Goal: Find specific page/section: Find specific page/section

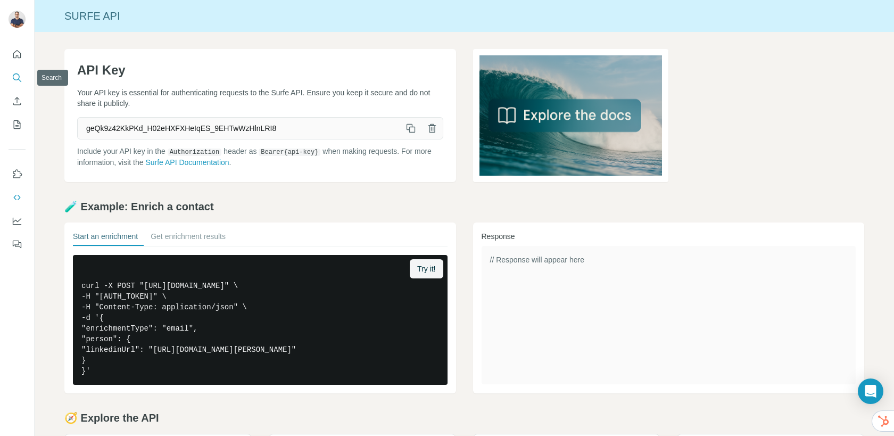
click at [20, 83] on icon "Search" at bounding box center [17, 77] width 11 height 11
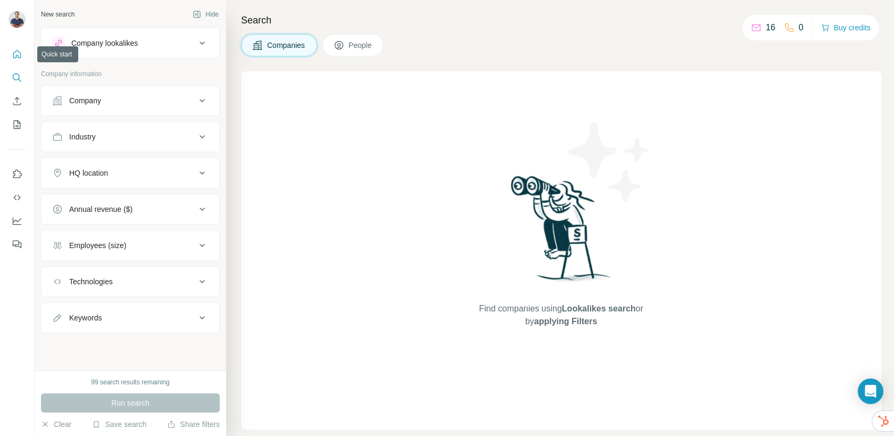
click at [18, 55] on icon "Quick start" at bounding box center [17, 54] width 11 height 11
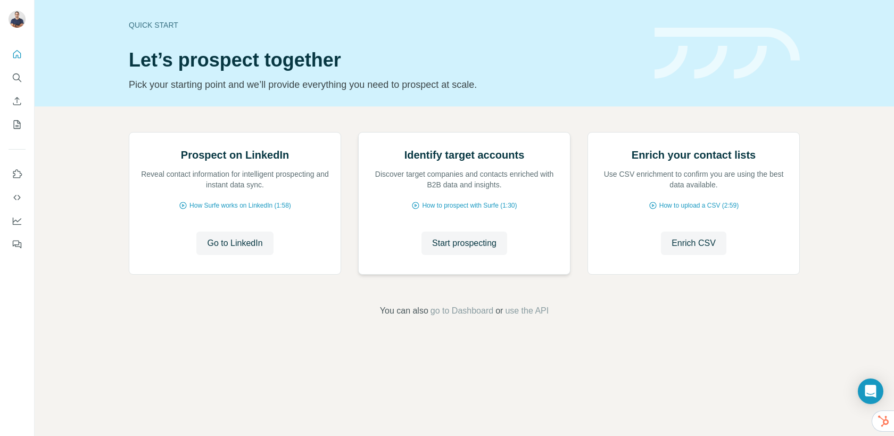
scroll to position [24, 0]
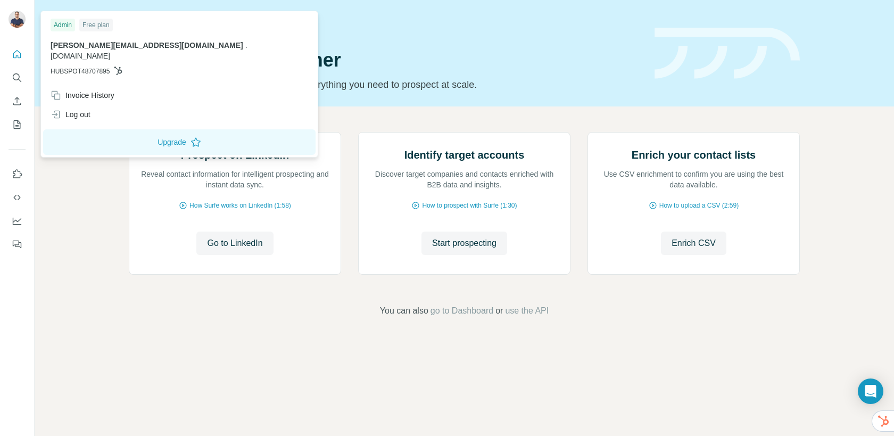
click at [13, 15] on img at bounding box center [17, 19] width 17 height 17
click at [136, 130] on button "Upgrade" at bounding box center [179, 142] width 273 height 26
